Goal: Navigation & Orientation: Find specific page/section

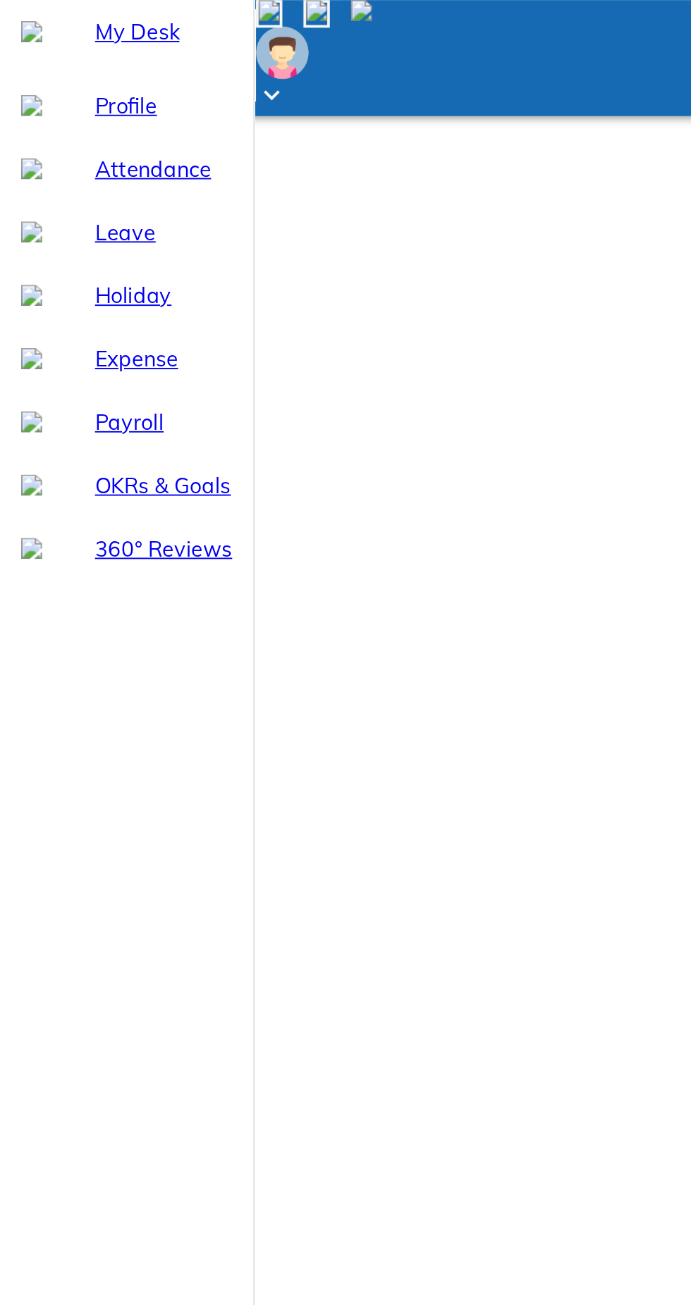
click at [59, 132] on span "Leave" at bounding box center [87, 124] width 73 height 17
select select "9"
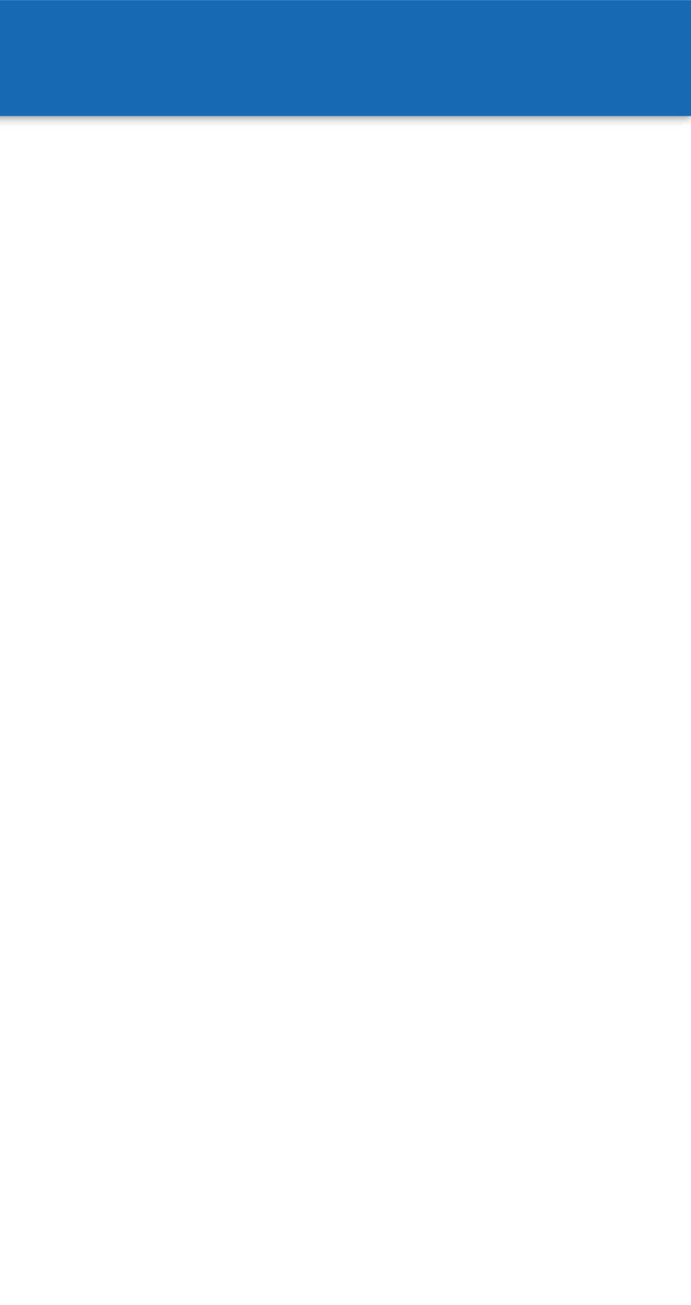
click at [455, 607] on html "Going mobile and on the go? Get our dedicated app! My Desk Profile Attendance L…" at bounding box center [345, 838] width 691 height 1677
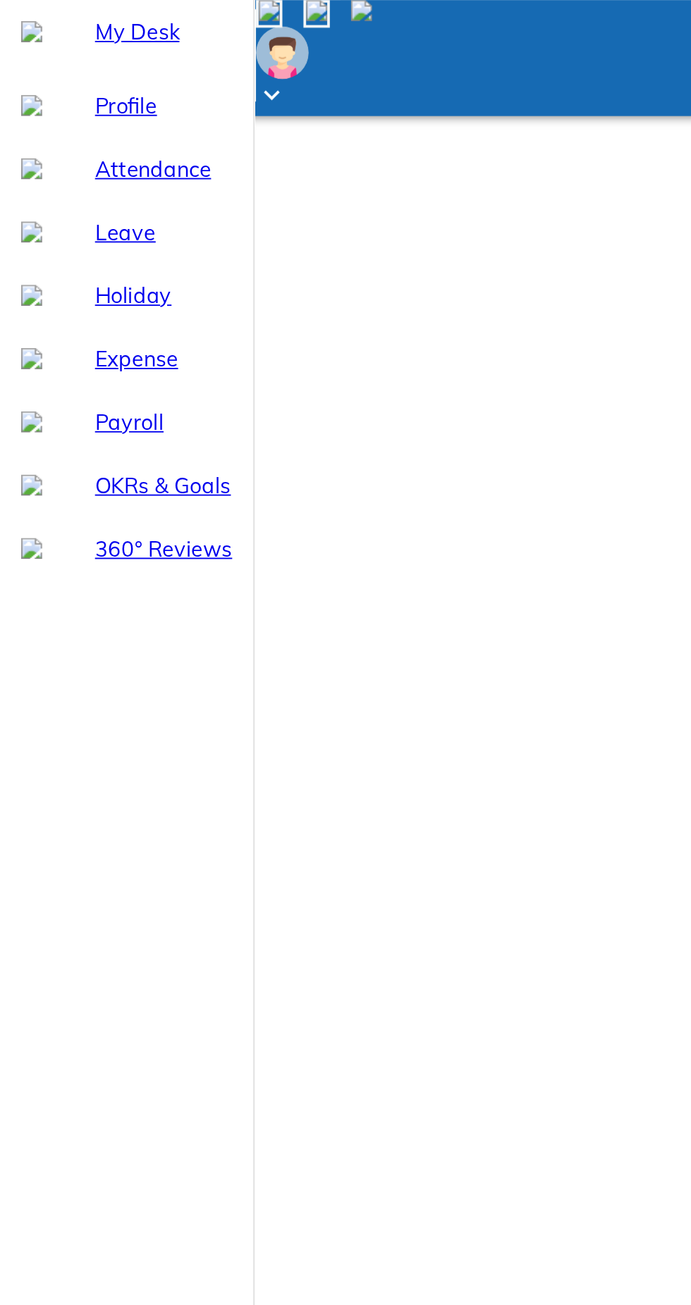
click at [73, 73] on div "Profile" at bounding box center [67, 56] width 135 height 34
click at [83, 99] on span "Attendance" at bounding box center [87, 90] width 73 height 17
select select "9"
